Goal: Browse casually

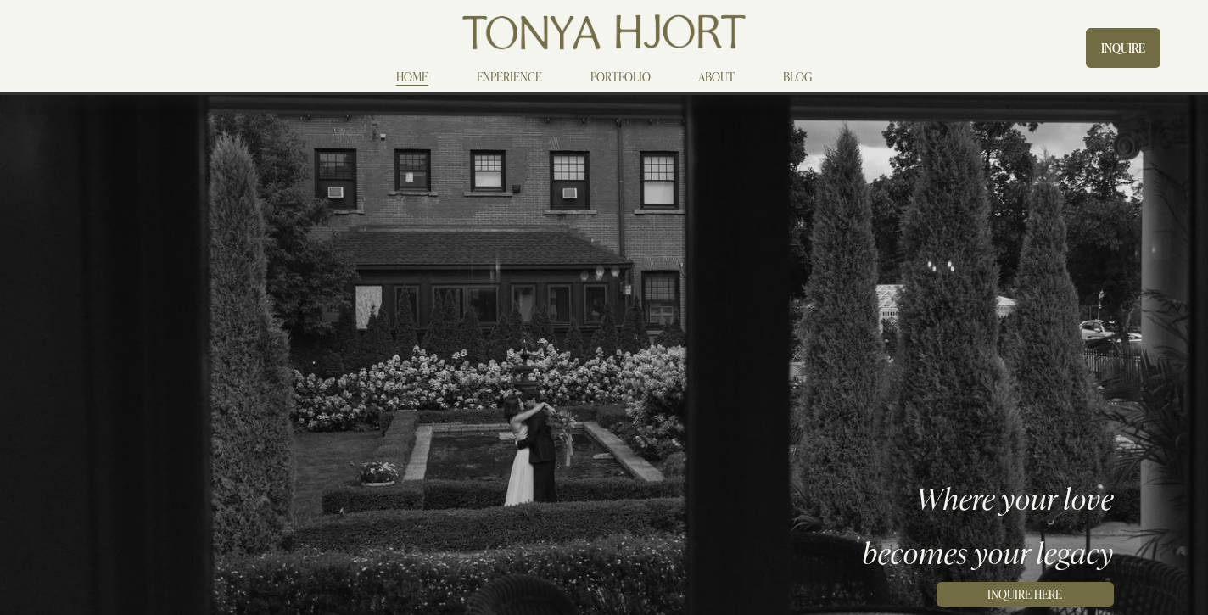
click at [624, 82] on link "PORTFOLIO" at bounding box center [620, 77] width 60 height 20
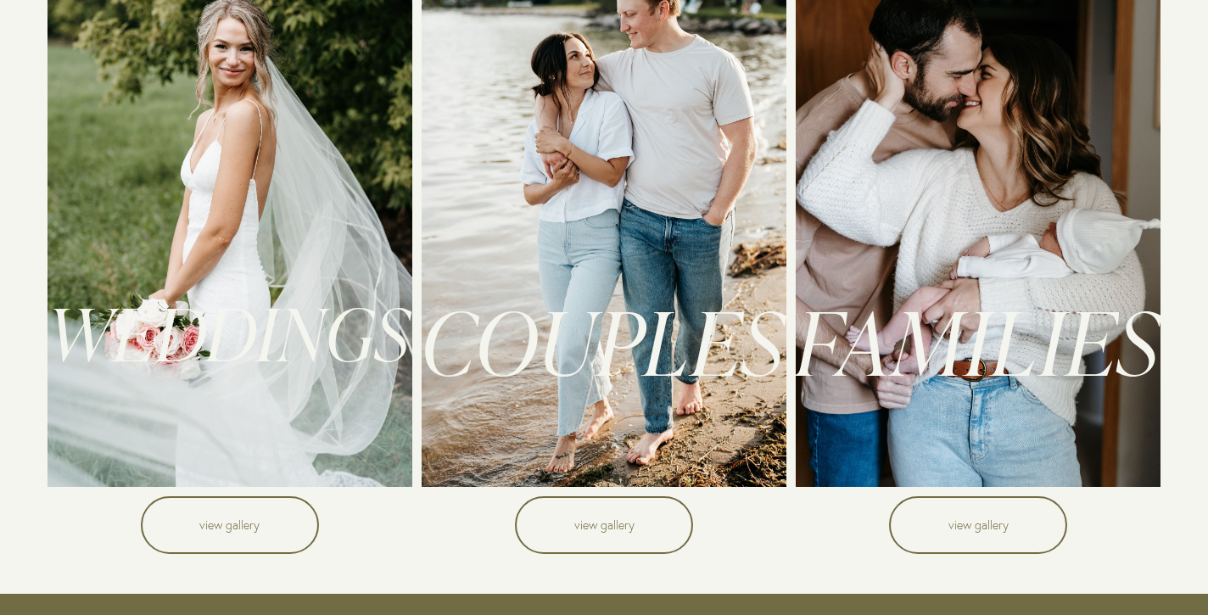
scroll to position [204, 0]
click at [244, 507] on link "view gallery" at bounding box center [230, 524] width 178 height 57
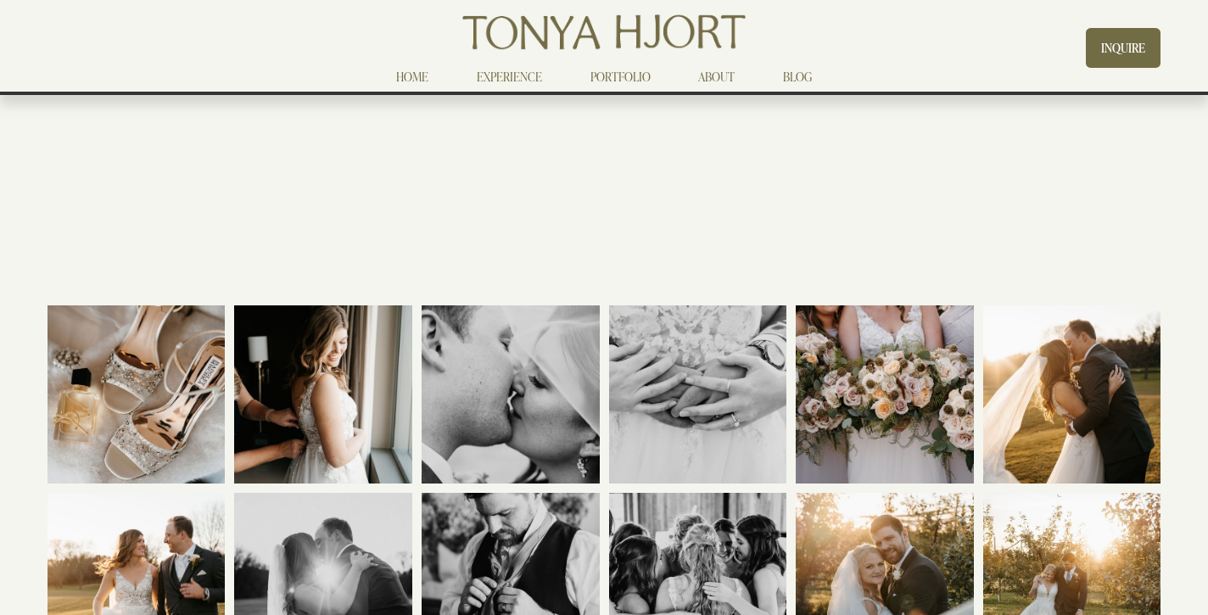
click at [501, 75] on link "EXPERIENCE" at bounding box center [509, 77] width 65 height 20
